Goal: Transaction & Acquisition: Book appointment/travel/reservation

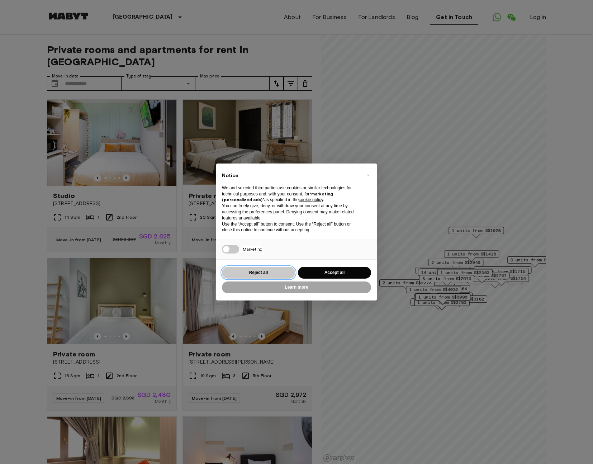
click at [276, 272] on button "Reject all" at bounding box center [258, 273] width 73 height 12
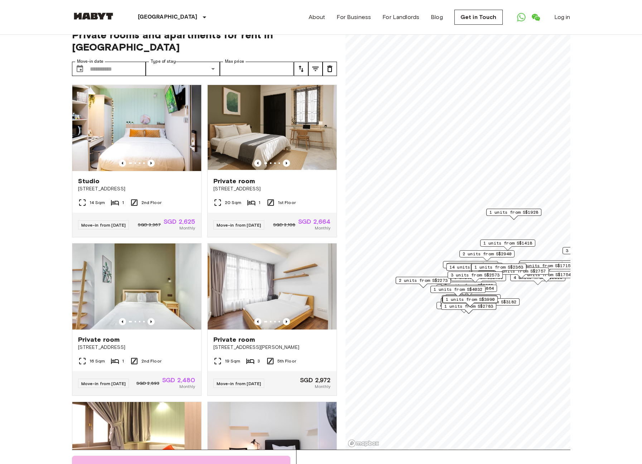
scroll to position [17, 0]
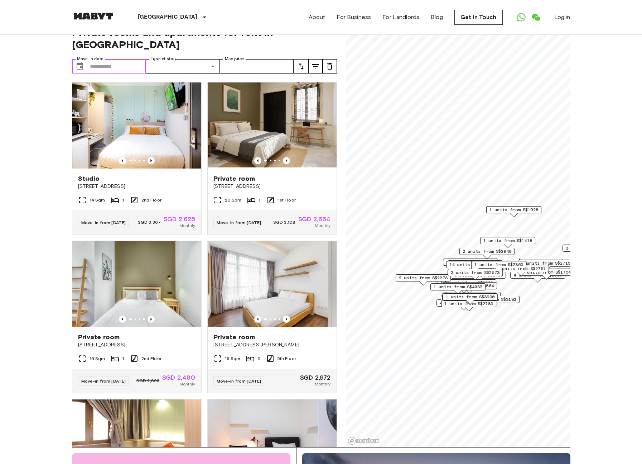
click at [119, 59] on input "Move-in date" at bounding box center [118, 66] width 56 height 14
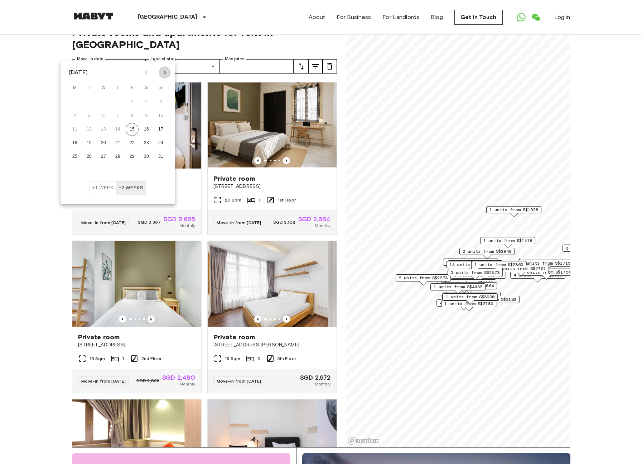
click at [165, 73] on icon "Next month" at bounding box center [165, 72] width 3 height 4
click at [76, 133] on button "15" at bounding box center [74, 129] width 13 height 13
type input "**********"
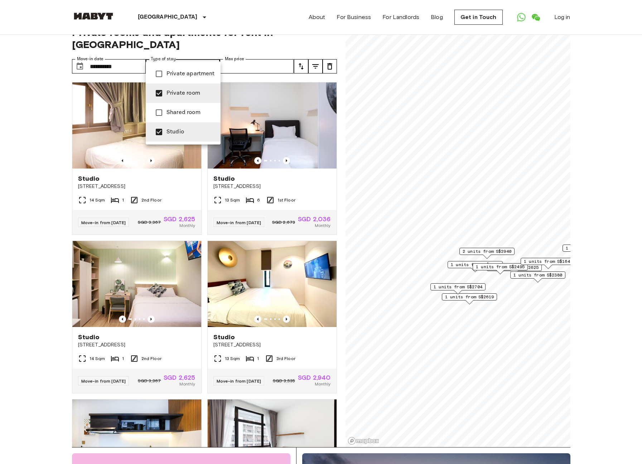
type input "**********"
click at [276, 53] on div at bounding box center [321, 232] width 642 height 464
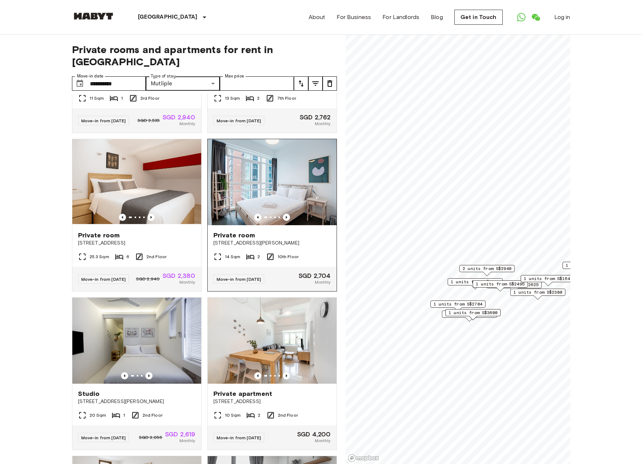
scroll to position [538, 0]
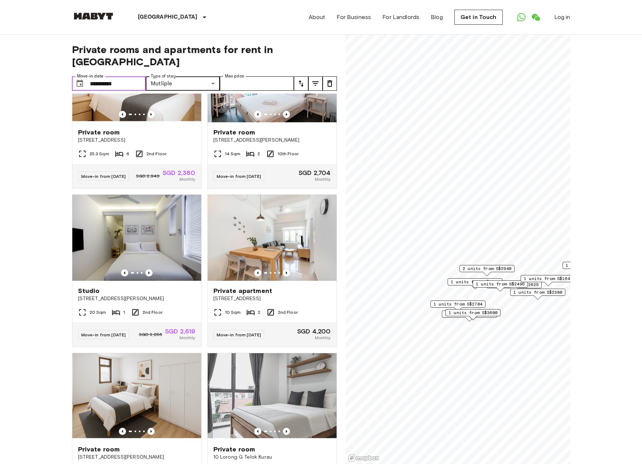
click at [123, 76] on input "**********" at bounding box center [118, 83] width 56 height 14
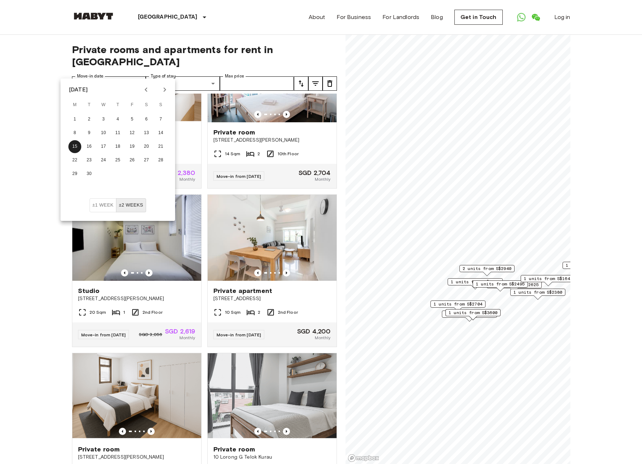
click at [135, 206] on button "±2 weeks" at bounding box center [131, 205] width 30 height 14
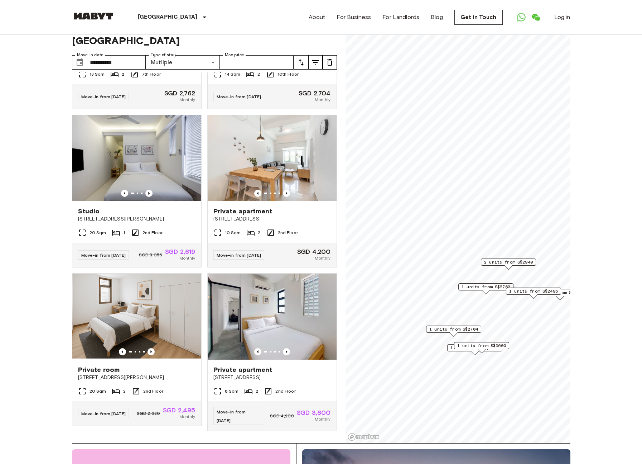
scroll to position [32, 0]
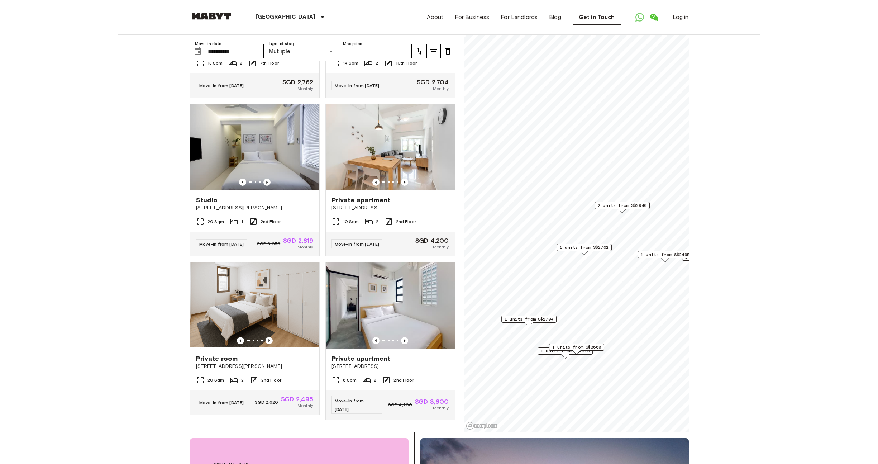
scroll to position [275, 0]
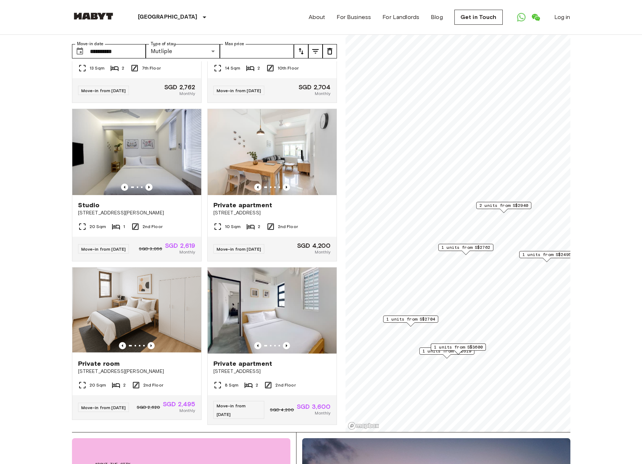
click at [453, 246] on span "1 units from S$2762" at bounding box center [466, 247] width 49 height 6
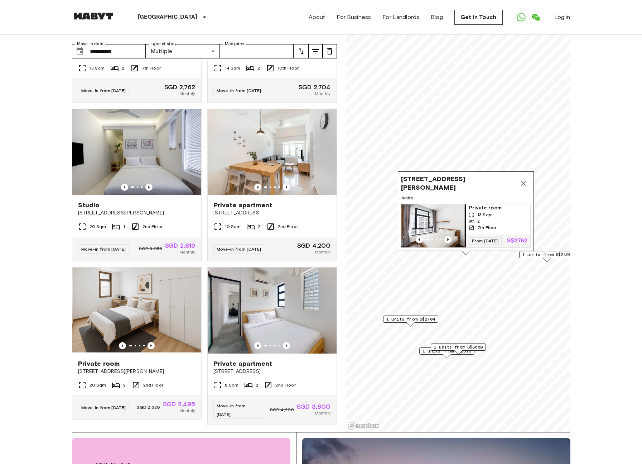
click at [396, 318] on span "1 units from S$2704" at bounding box center [411, 319] width 49 height 6
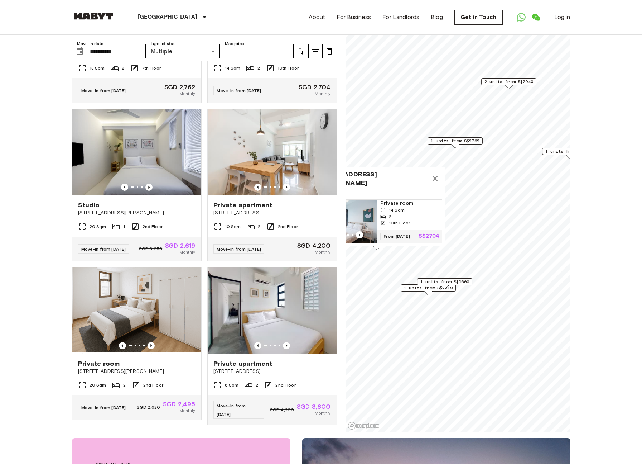
click at [426, 287] on div "1 units from S$3600" at bounding box center [444, 283] width 55 height 11
click at [414, 285] on span "1 units from S$2619" at bounding box center [428, 287] width 49 height 6
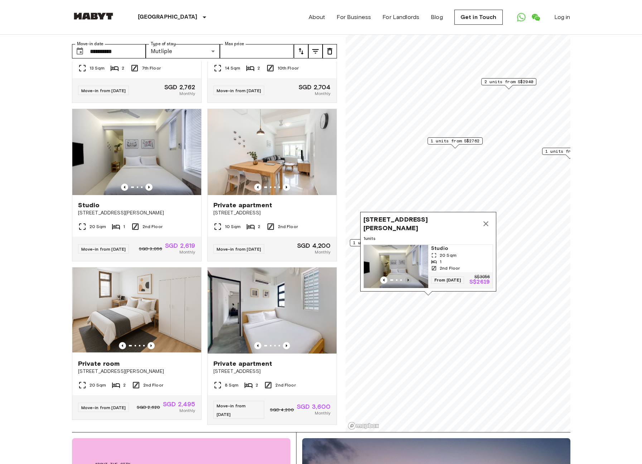
click at [409, 281] on icon "Previous image" at bounding box center [408, 279] width 7 height 7
click at [408, 280] on icon "Previous image" at bounding box center [408, 279] width 1 height 3
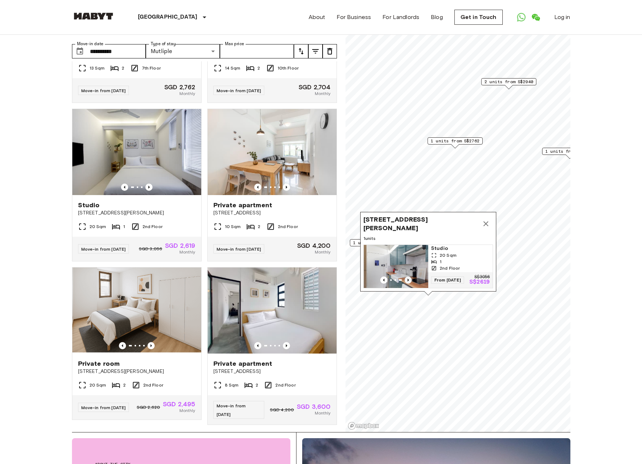
click at [408, 280] on icon "Previous image" at bounding box center [408, 279] width 1 height 3
click at [487, 221] on icon "Map marker" at bounding box center [486, 223] width 9 height 9
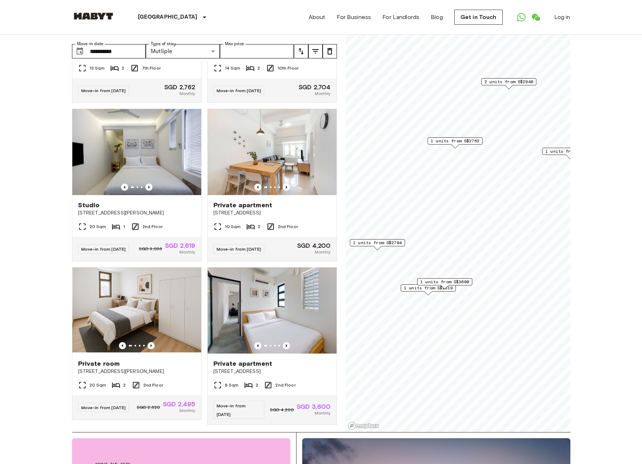
click at [395, 240] on span "1 units from S$2704" at bounding box center [377, 242] width 49 height 6
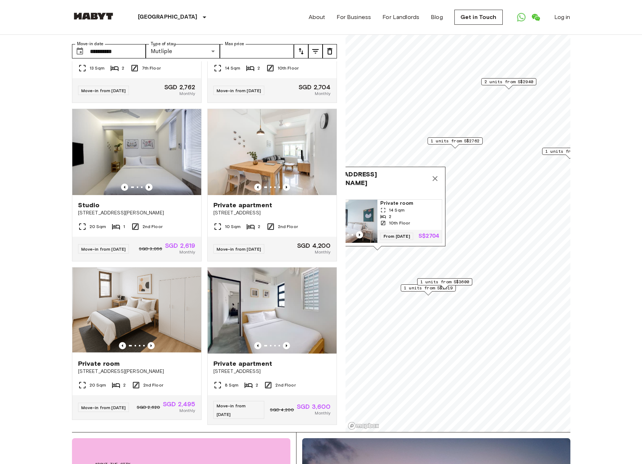
click at [371, 218] on img "Map marker" at bounding box center [345, 221] width 64 height 43
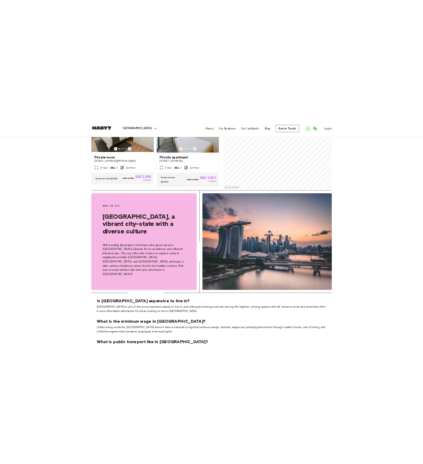
scroll to position [319, 0]
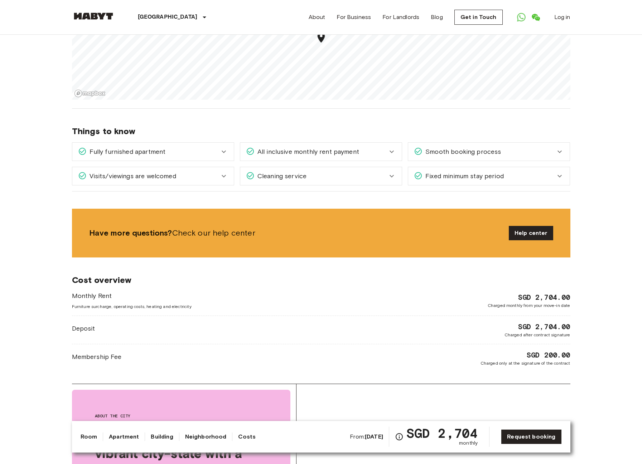
scroll to position [876, 0]
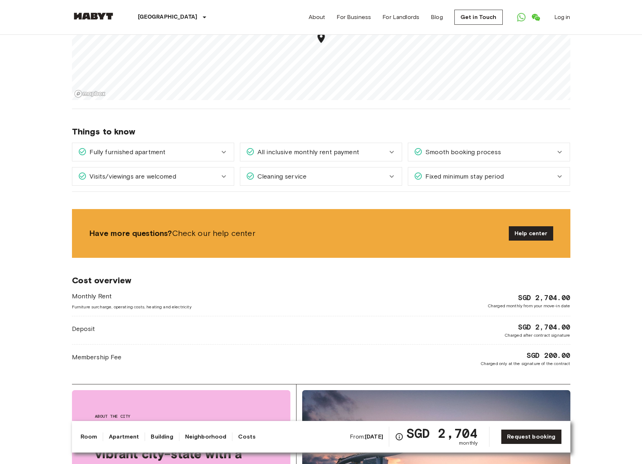
click at [397, 143] on div "All inclusive monthly rent payment" at bounding box center [321, 152] width 162 height 18
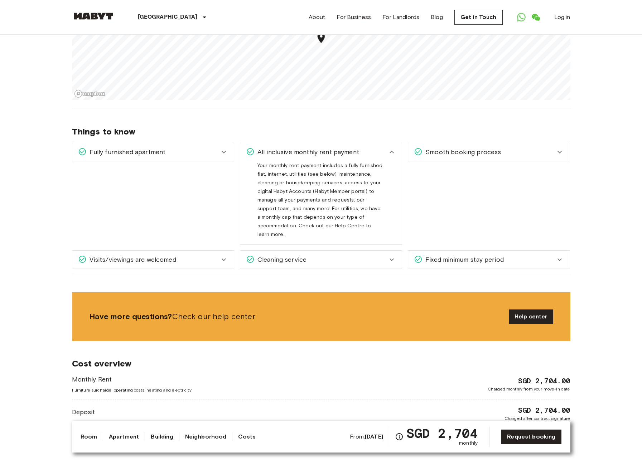
click at [396, 143] on div "All inclusive monthly rent payment" at bounding box center [321, 152] width 162 height 18
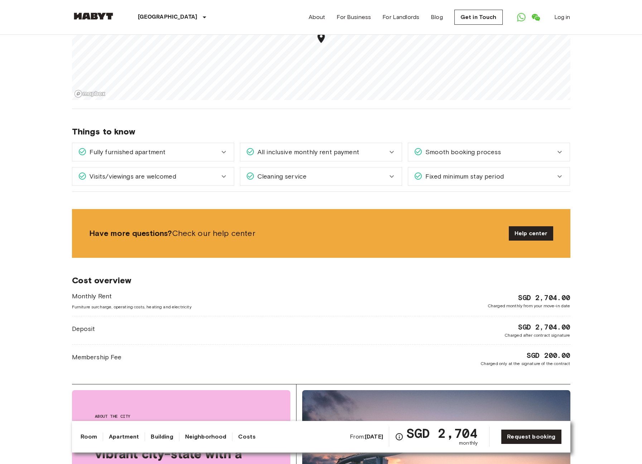
click at [460, 177] on div "Fixed minimum stay period" at bounding box center [489, 176] width 162 height 18
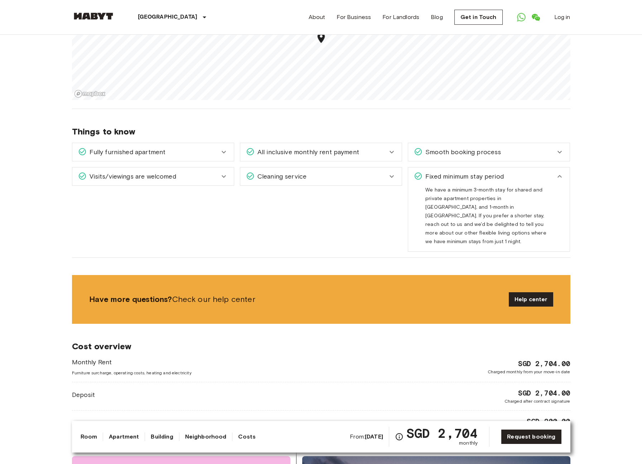
click at [558, 175] on icon at bounding box center [560, 176] width 4 height 3
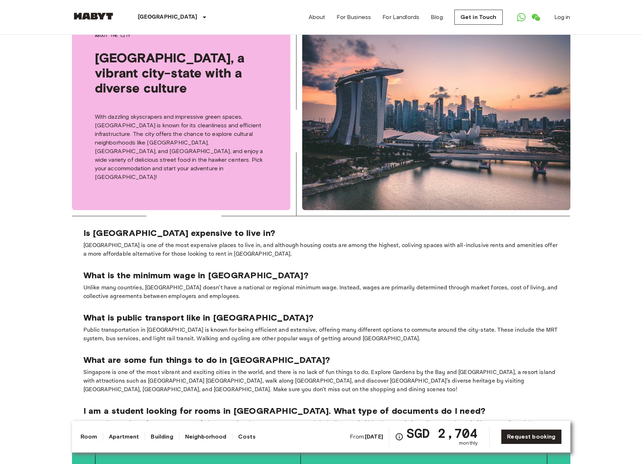
scroll to position [1441, 0]
